Goal: Task Accomplishment & Management: Manage account settings

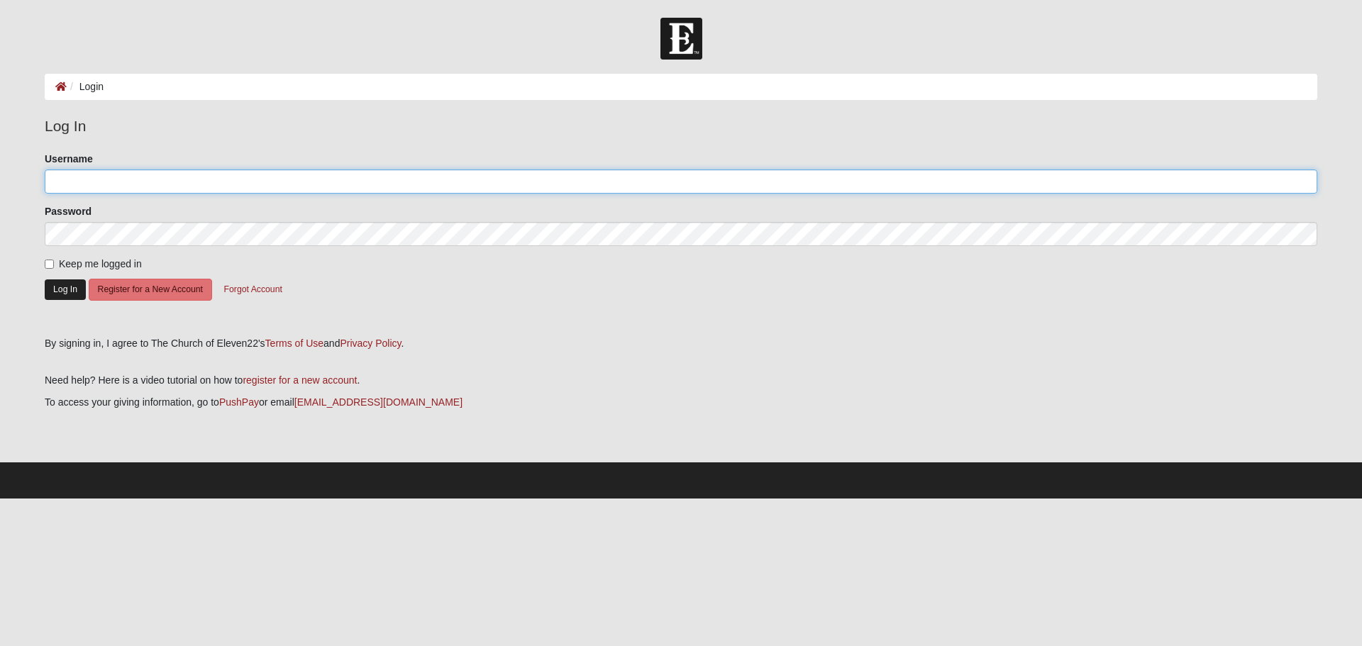
type input "[EMAIL_ADDRESS][DOMAIN_NAME]"
click at [65, 289] on button "Log In" at bounding box center [65, 290] width 41 height 21
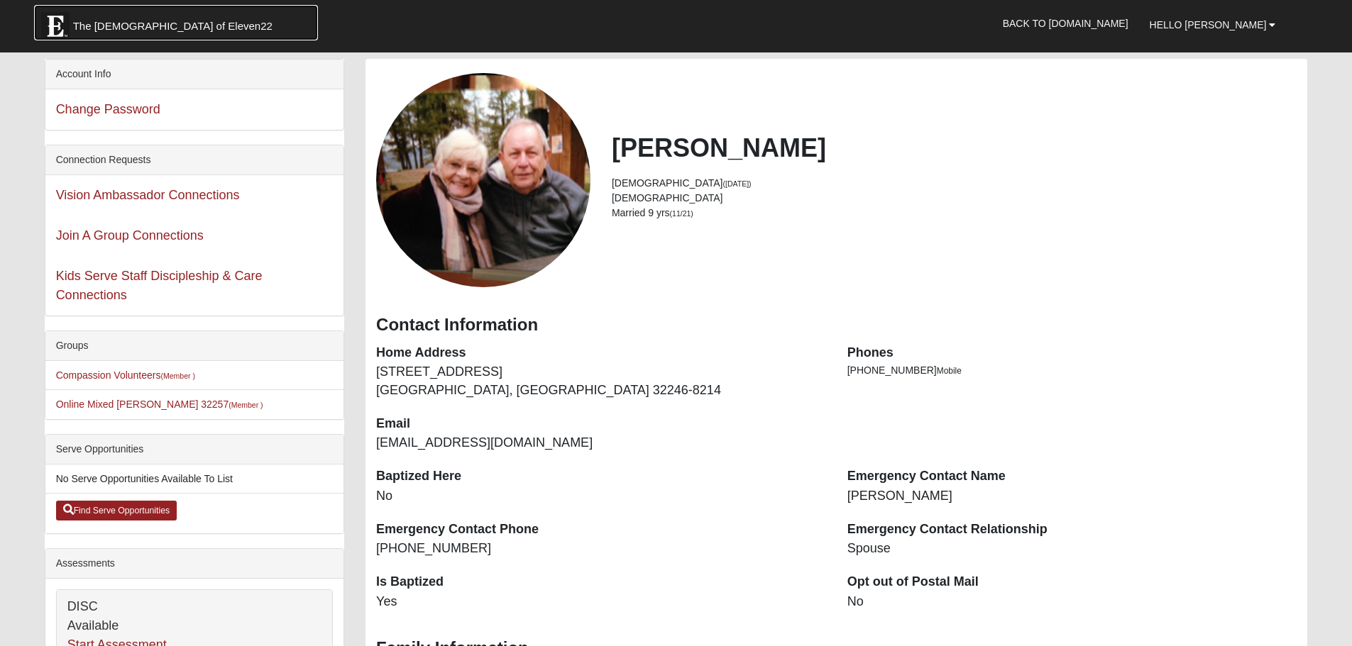
click at [128, 27] on span "The [DEMOGRAPHIC_DATA] of Eleven22" at bounding box center [172, 26] width 199 height 14
